Goal: Transaction & Acquisition: Purchase product/service

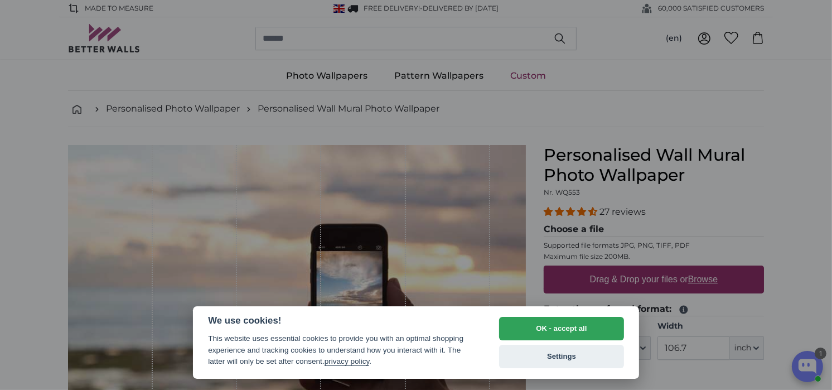
click at [779, 195] on div at bounding box center [416, 195] width 832 height 390
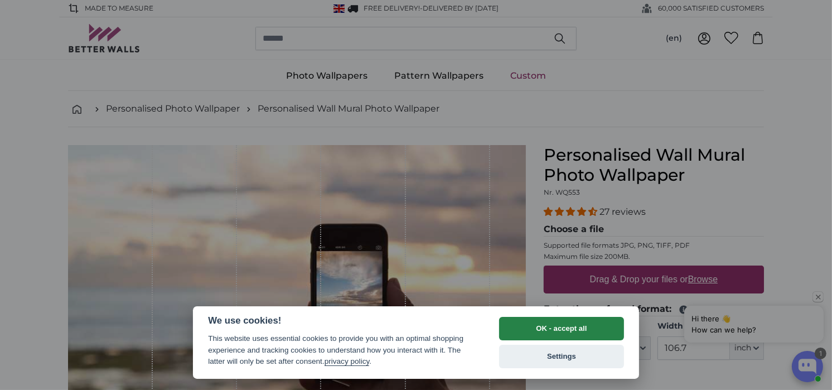
click at [552, 332] on button "OK - accept all" at bounding box center [561, 328] width 125 height 23
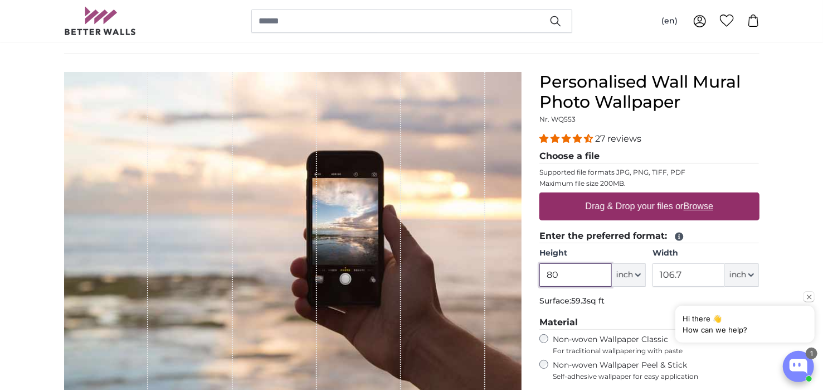
scroll to position [93, 0]
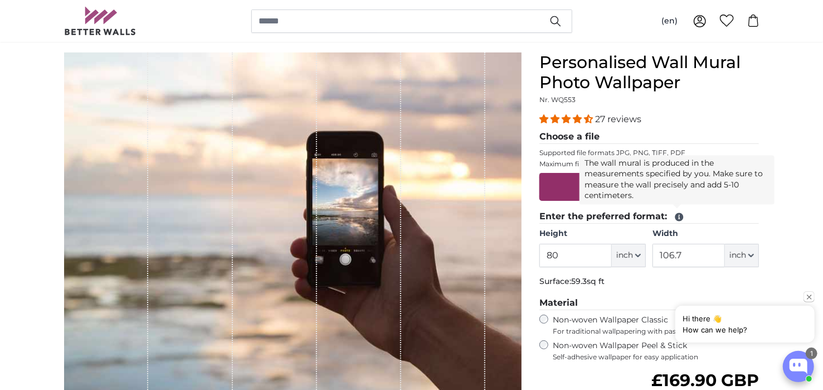
click at [681, 217] on icon at bounding box center [679, 217] width 8 height 8
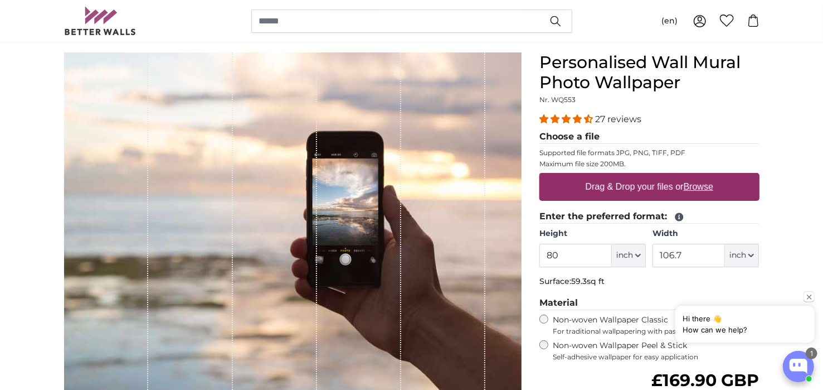
click at [681, 217] on icon at bounding box center [679, 217] width 8 height 8
click at [672, 216] on span at bounding box center [678, 216] width 13 height 11
click at [640, 252] on icon "button" at bounding box center [638, 255] width 6 height 6
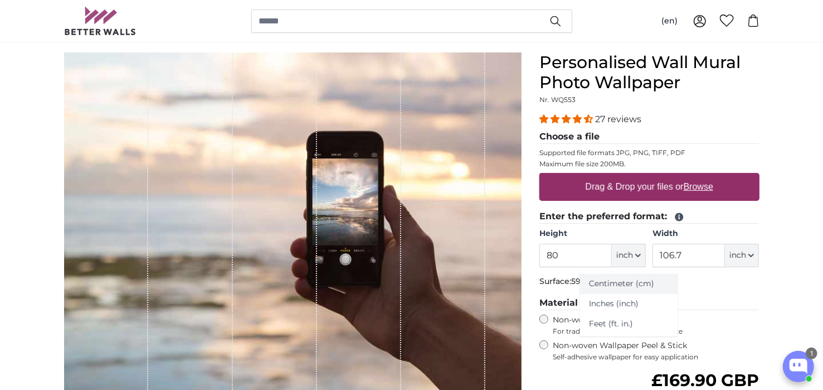
click at [639, 285] on link "Centimeter (cm)" at bounding box center [629, 284] width 98 height 20
type input "203.2"
type input "271.1"
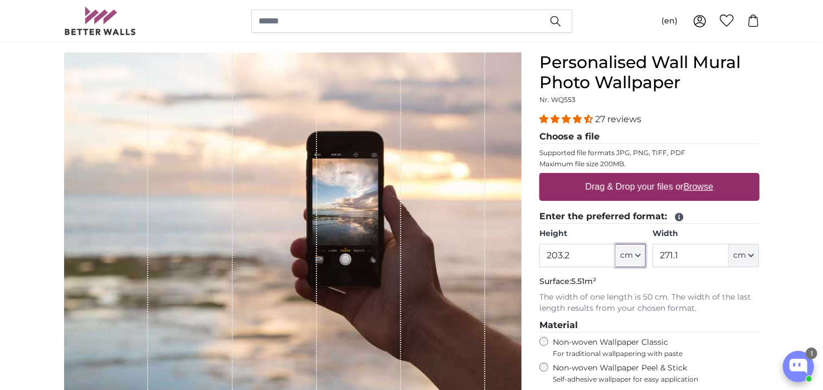
click at [637, 256] on icon "button" at bounding box center [638, 255] width 6 height 6
click at [640, 252] on icon "button" at bounding box center [638, 255] width 6 height 6
drag, startPoint x: 580, startPoint y: 254, endPoint x: 513, endPoint y: 250, distance: 67.6
click at [513, 250] on product-detail "Cancel Crop image Hide lengths Personalised Wall Mural Photo Wallpaper Nr. WQ55…" at bounding box center [411, 305] width 713 height 540
type input "250"
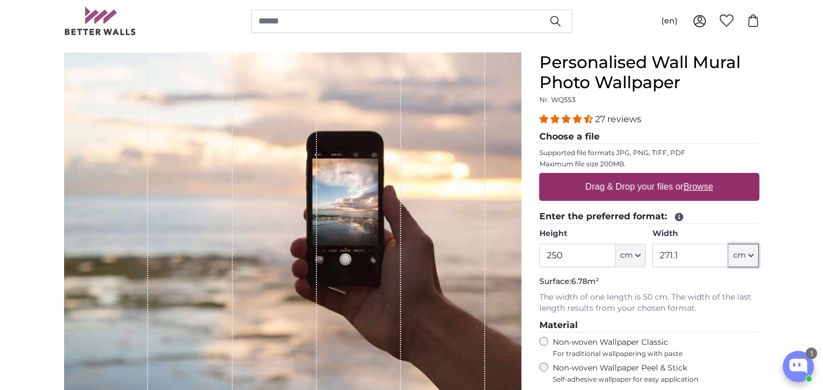
click at [751, 258] on button "cm" at bounding box center [744, 255] width 30 height 23
drag, startPoint x: 683, startPoint y: 254, endPoint x: 628, endPoint y: 250, distance: 55.4
click at [628, 250] on div "Height 250 ft cm Centimeter (cm) Inches (inch) Feet (ft. in.) Width 271.1 ft cm…" at bounding box center [650, 247] width 220 height 39
type input "1000"
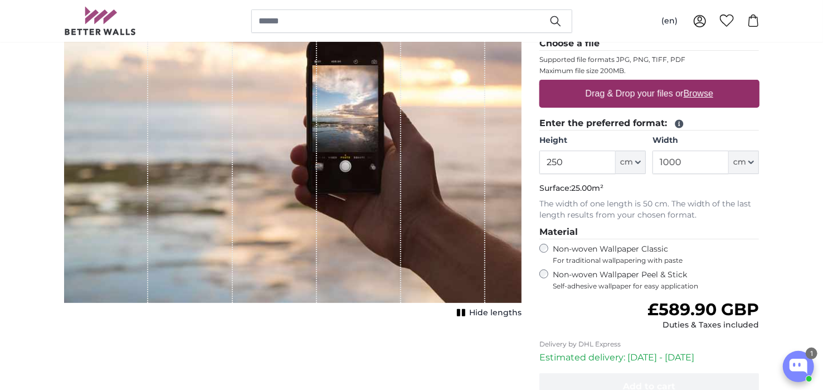
scroll to position [93, 0]
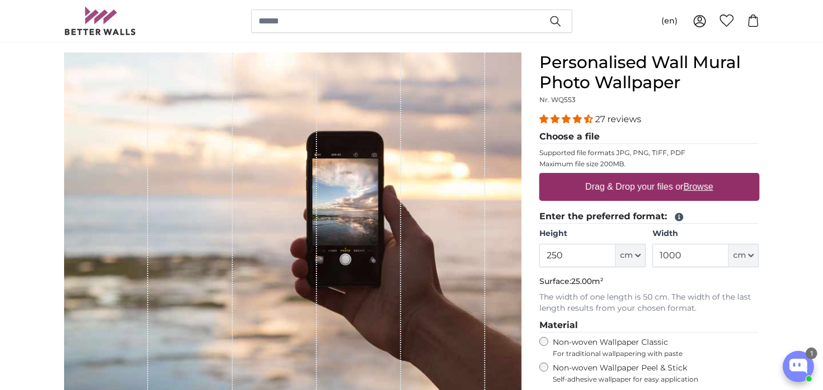
click at [702, 187] on u "Browse" at bounding box center [699, 186] width 30 height 9
click at [702, 176] on input "Drag & Drop your files or Browse" at bounding box center [650, 174] width 220 height 3
type input "**********"
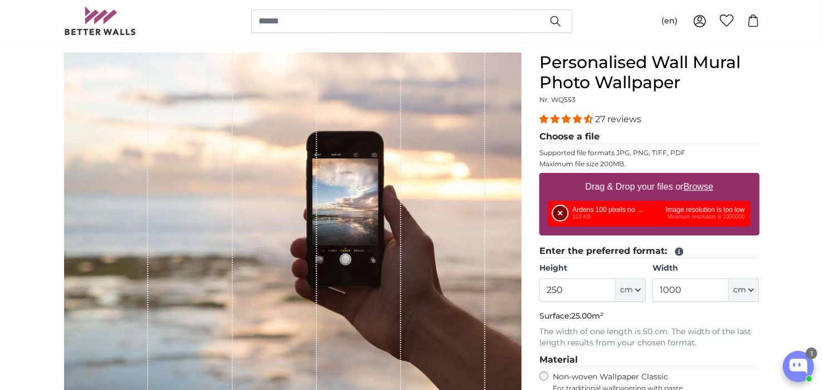
click at [557, 211] on button "Remove" at bounding box center [560, 213] width 14 height 14
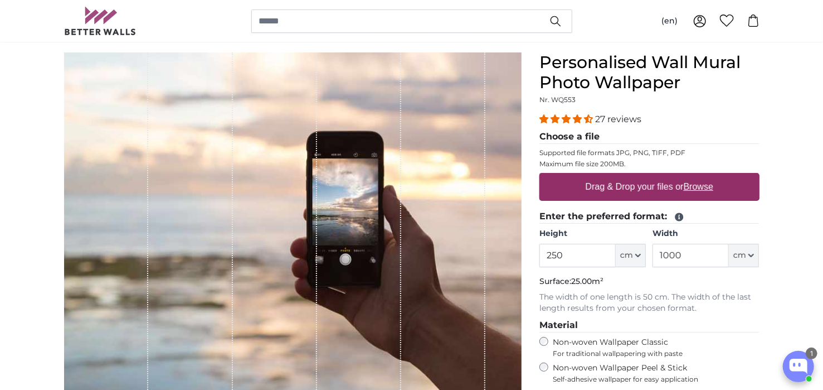
click at [696, 187] on u "Browse" at bounding box center [699, 186] width 30 height 9
click at [696, 176] on input "Drag & Drop your files or Browse" at bounding box center [650, 174] width 220 height 3
type input "**********"
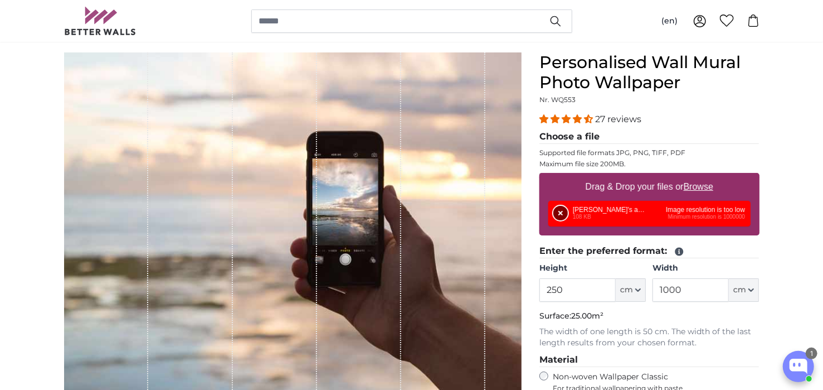
click at [564, 207] on button "Remove" at bounding box center [560, 213] width 14 height 14
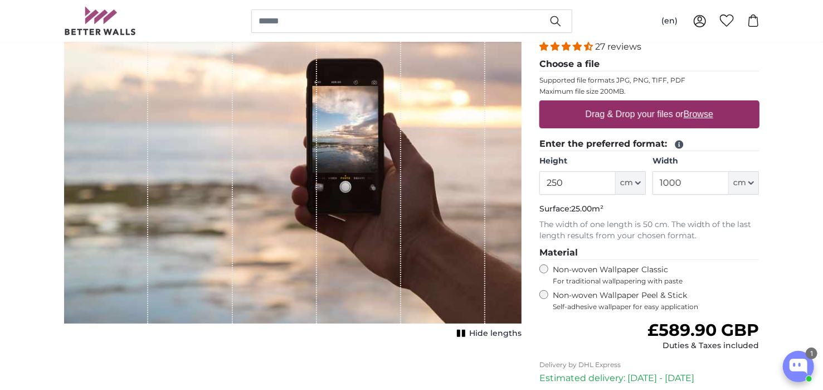
scroll to position [186, 0]
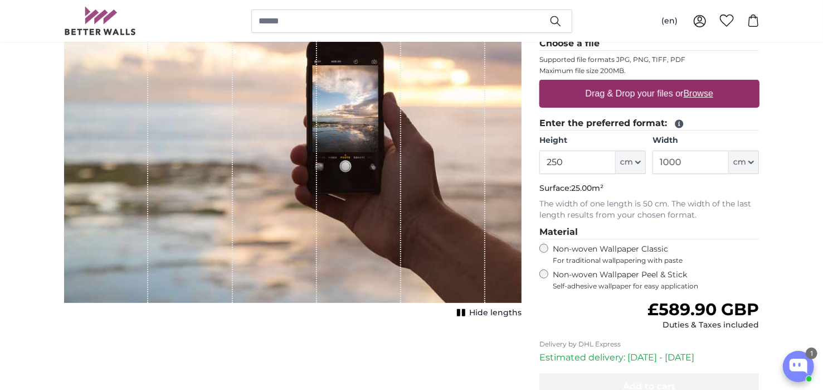
click at [483, 314] on span "Hide lengths" at bounding box center [495, 312] width 52 height 11
click at [483, 314] on span "Show lengths" at bounding box center [493, 312] width 56 height 11
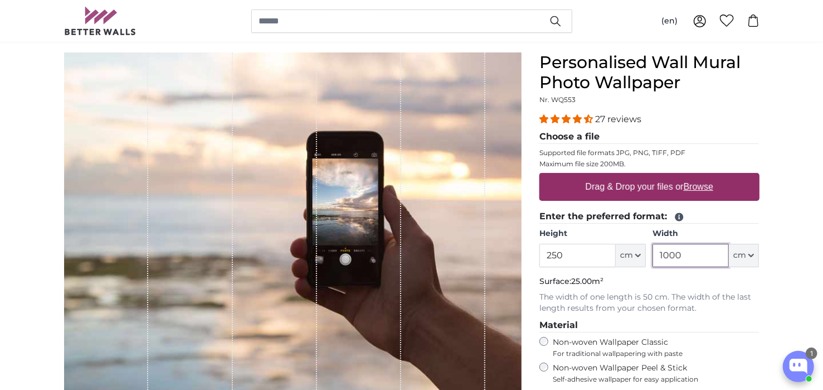
drag, startPoint x: 682, startPoint y: 256, endPoint x: 658, endPoint y: 256, distance: 24.0
click at [658, 256] on input "1000" at bounding box center [691, 255] width 76 height 23
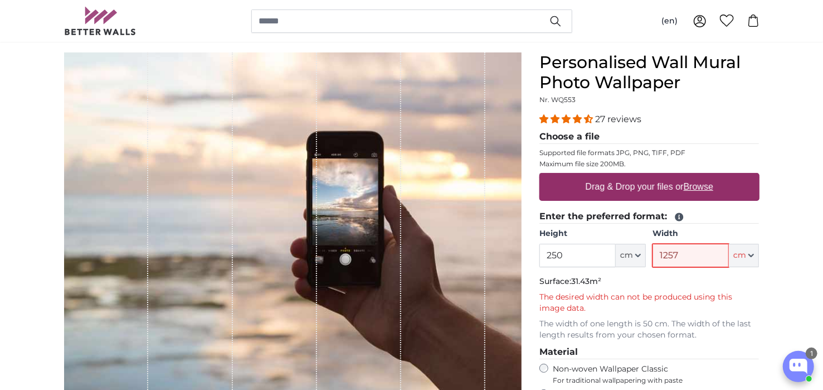
scroll to position [186, 0]
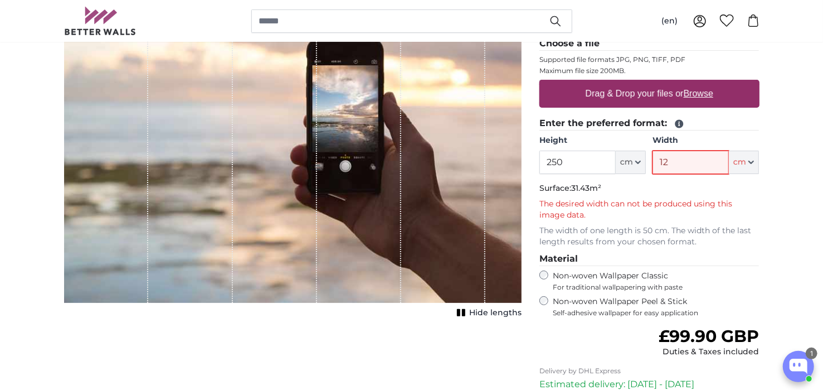
type input "1"
type input "2"
type input "1"
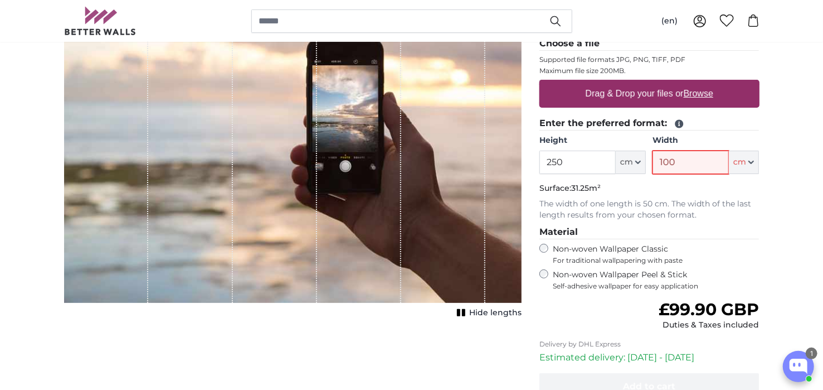
type input "1000"
